Goal: Information Seeking & Learning: Learn about a topic

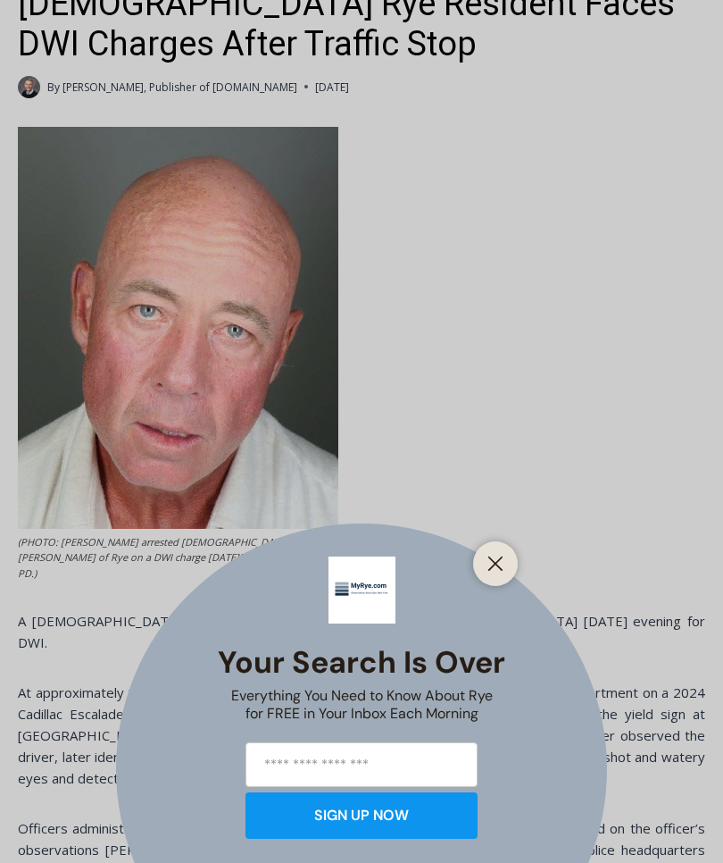
click at [484, 576] on button "Close" at bounding box center [495, 563] width 25 height 25
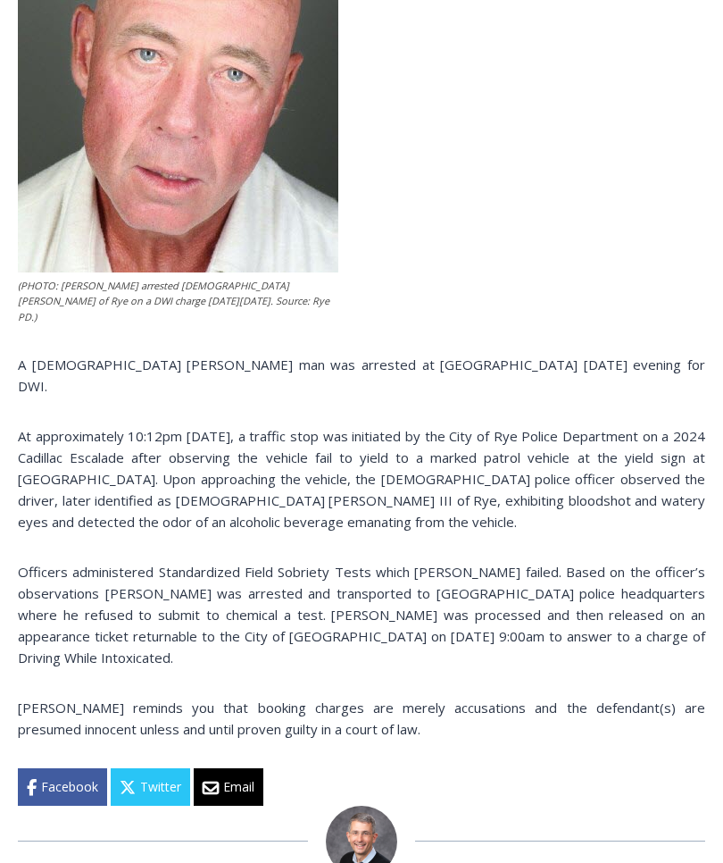
scroll to position [802, 0]
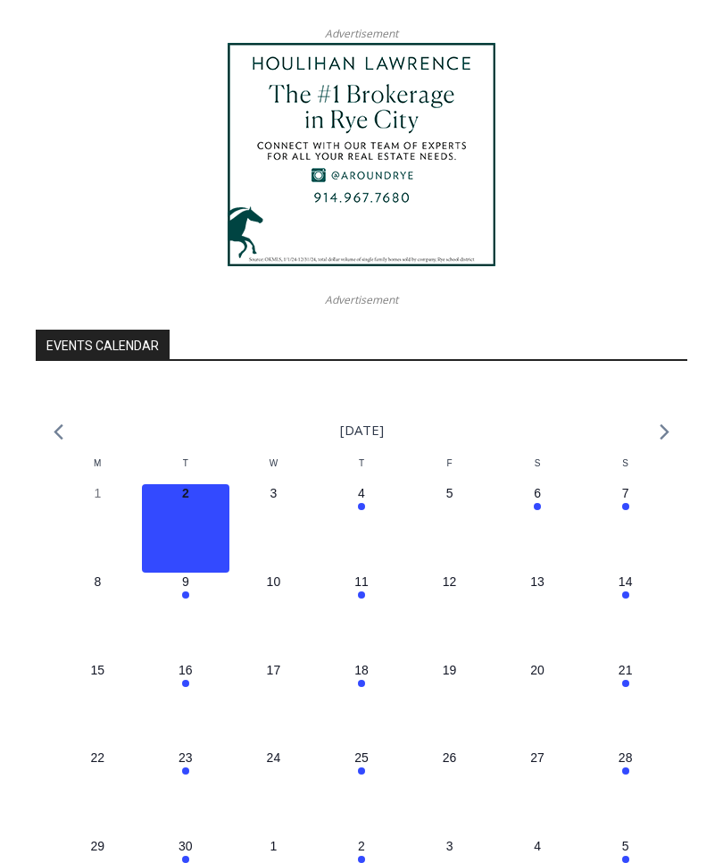
scroll to position [5276, 0]
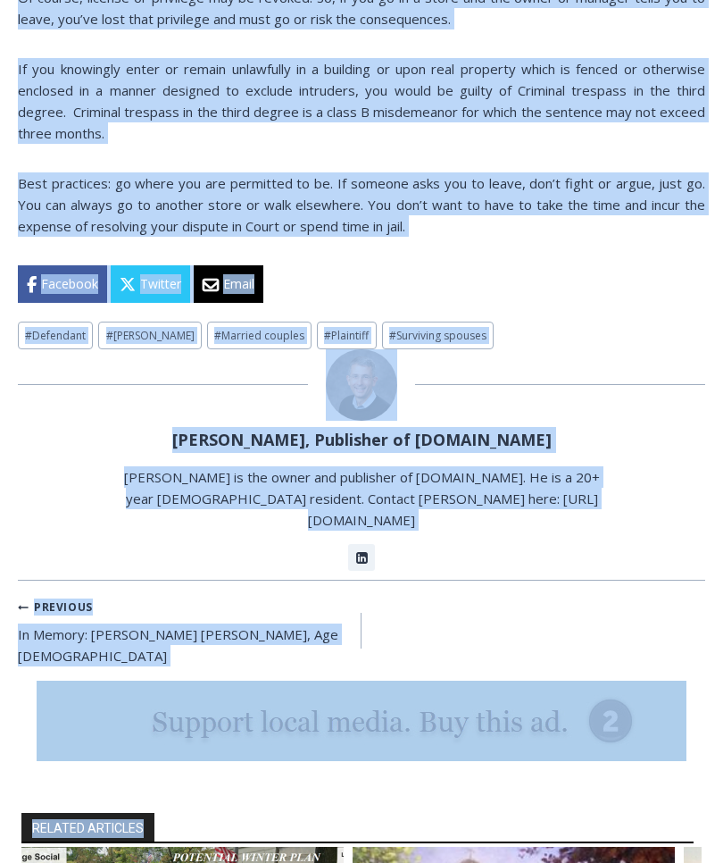
scroll to position [1602, 0]
